Goal: Entertainment & Leisure: Browse casually

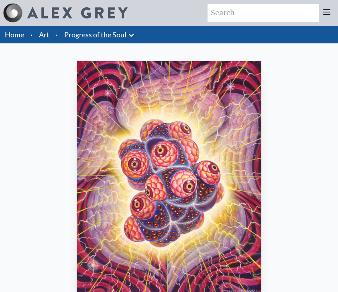
scroll to position [179, 0]
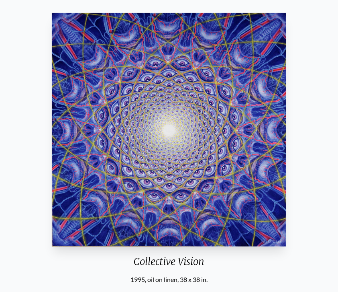
scroll to position [49, 0]
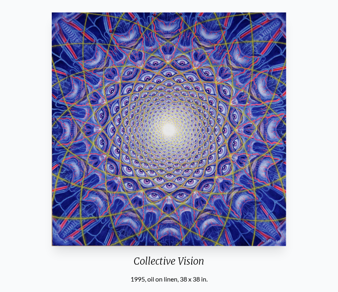
click at [280, 181] on img "81 / 133" at bounding box center [169, 129] width 235 height 234
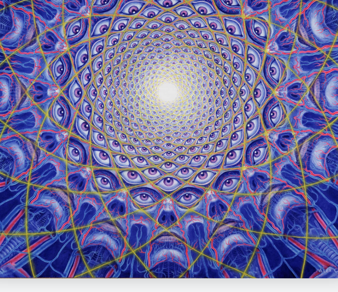
click at [108, 186] on img "81 / 133" at bounding box center [169, 129] width 235 height 234
click at [241, 205] on img "81 / 133" at bounding box center [169, 129] width 235 height 234
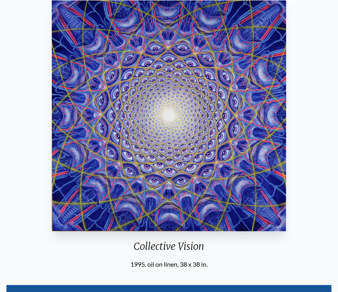
scroll to position [87, 0]
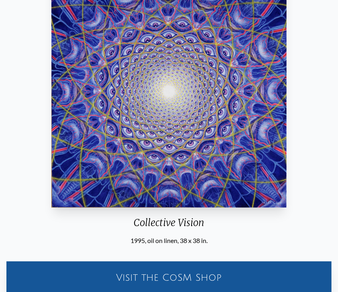
click at [283, 184] on img "81 / 133" at bounding box center [168, 91] width 235 height 234
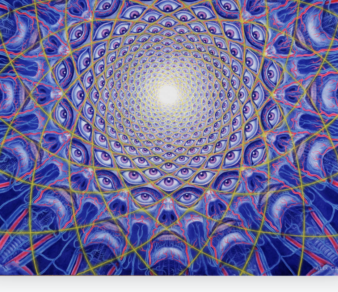
scroll to position [83, 0]
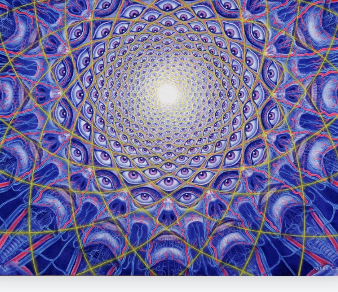
scroll to position [179, 0]
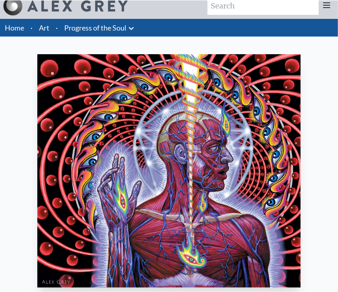
scroll to position [40, 0]
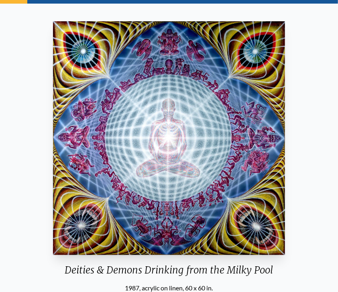
click at [254, 188] on img "83 / 133" at bounding box center [169, 138] width 233 height 234
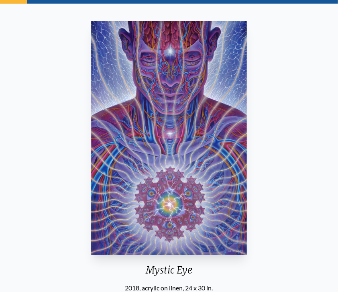
click at [228, 239] on img "90 / 133" at bounding box center [169, 138] width 156 height 234
